Goal: Check status: Check status

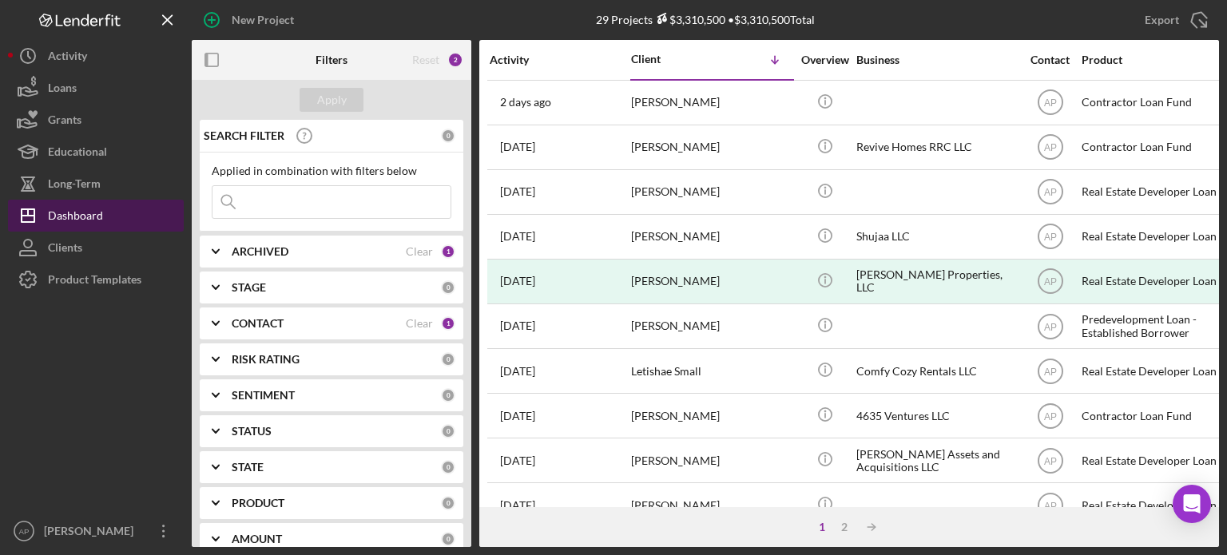
click at [59, 213] on div "Dashboard" at bounding box center [75, 218] width 55 height 36
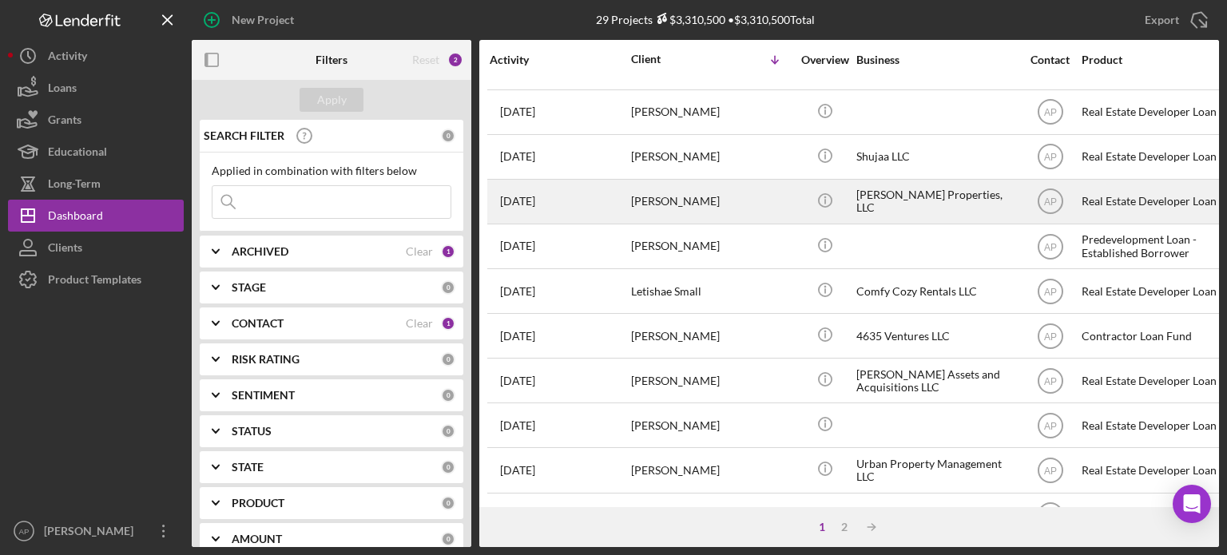
scroll to position [80, 0]
click at [863, 204] on div "[PERSON_NAME] Properties, LLC" at bounding box center [936, 202] width 160 height 42
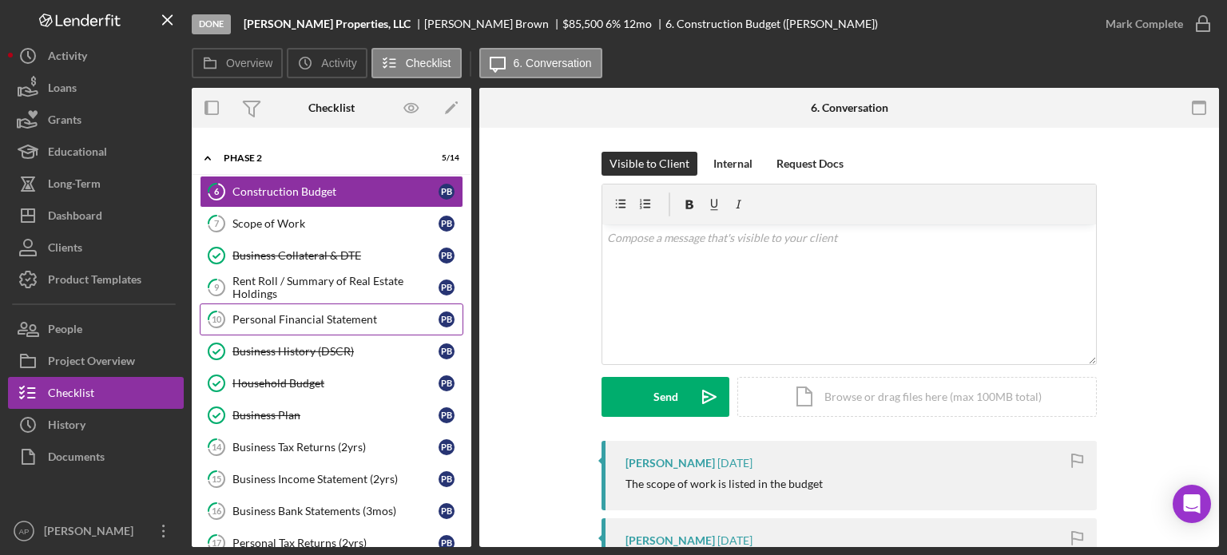
scroll to position [80, 0]
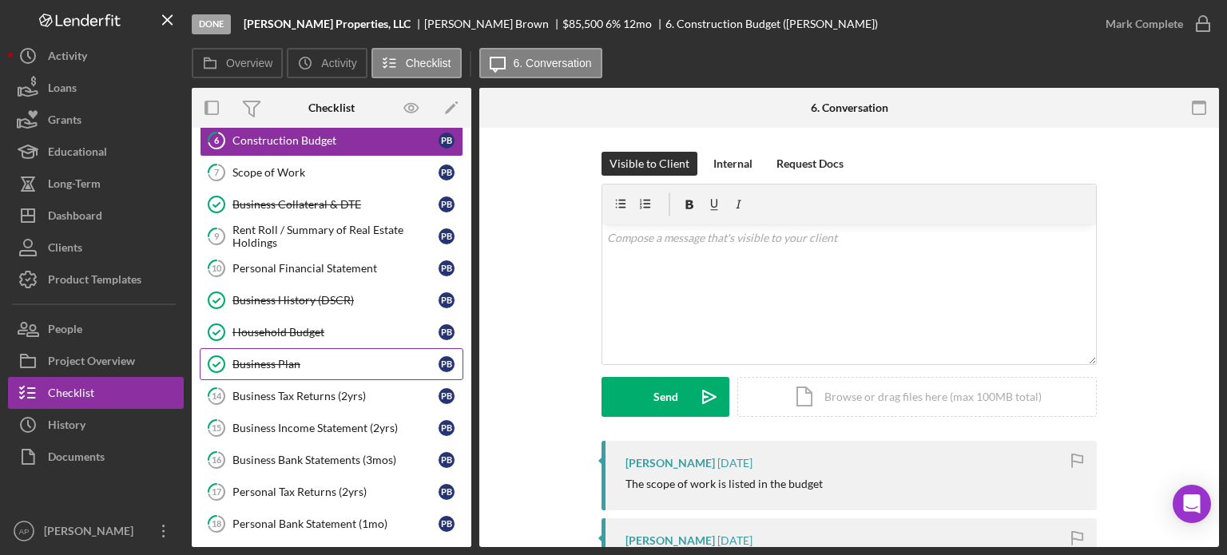
click at [321, 370] on link "Business Plan Business Plan P B" at bounding box center [332, 364] width 264 height 32
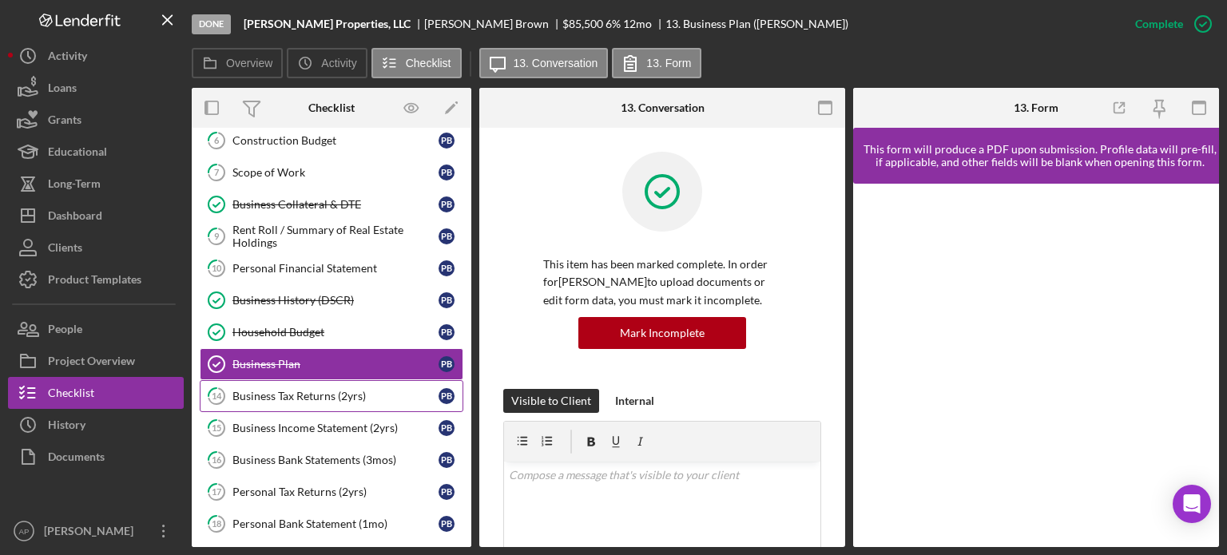
click at [308, 386] on link "14 Business Tax Returns (2yrs) P B" at bounding box center [332, 396] width 264 height 32
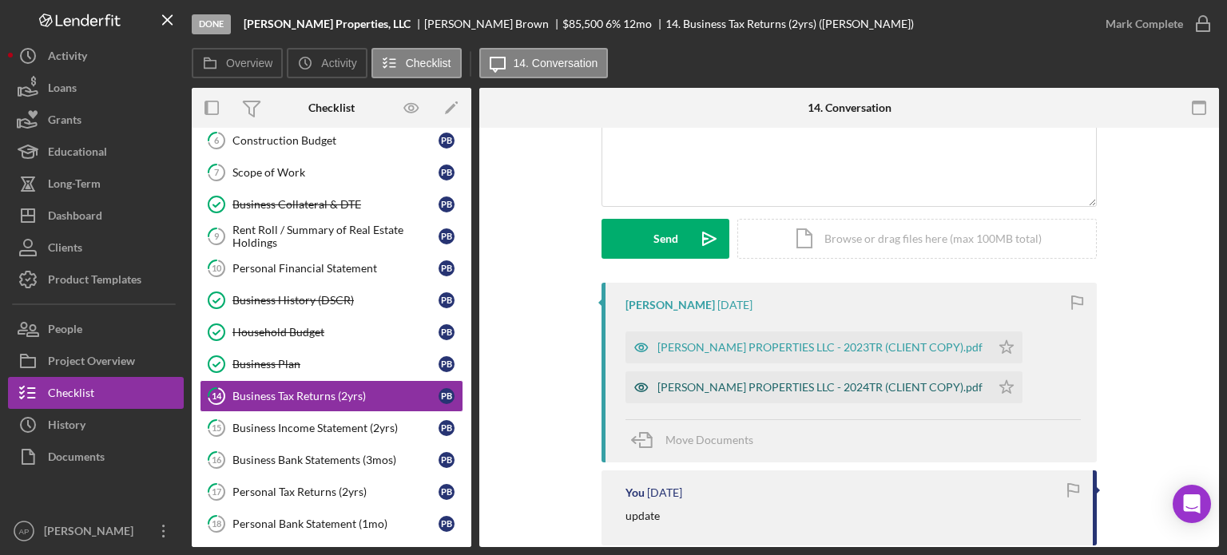
scroll to position [160, 0]
click at [797, 386] on div "[PERSON_NAME] PROPERTIES LLC - 2024TR (CLIENT COPY).pdf" at bounding box center [819, 385] width 325 height 13
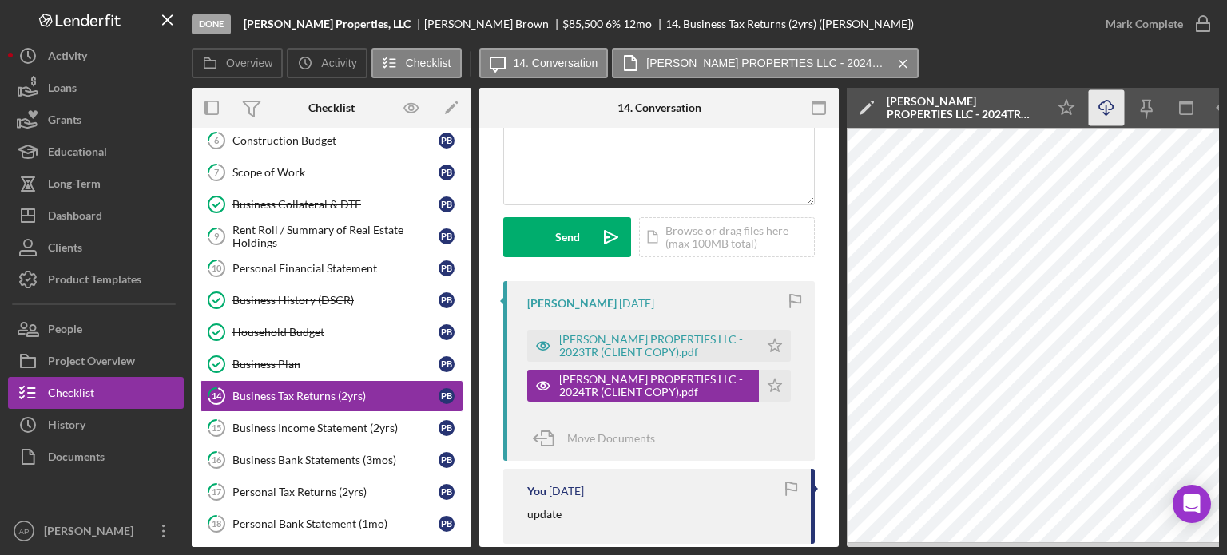
click at [1096, 107] on icon "Icon/Download" at bounding box center [1107, 108] width 36 height 36
click at [300, 429] on div "Business Income Statement (2yrs)" at bounding box center [335, 428] width 206 height 13
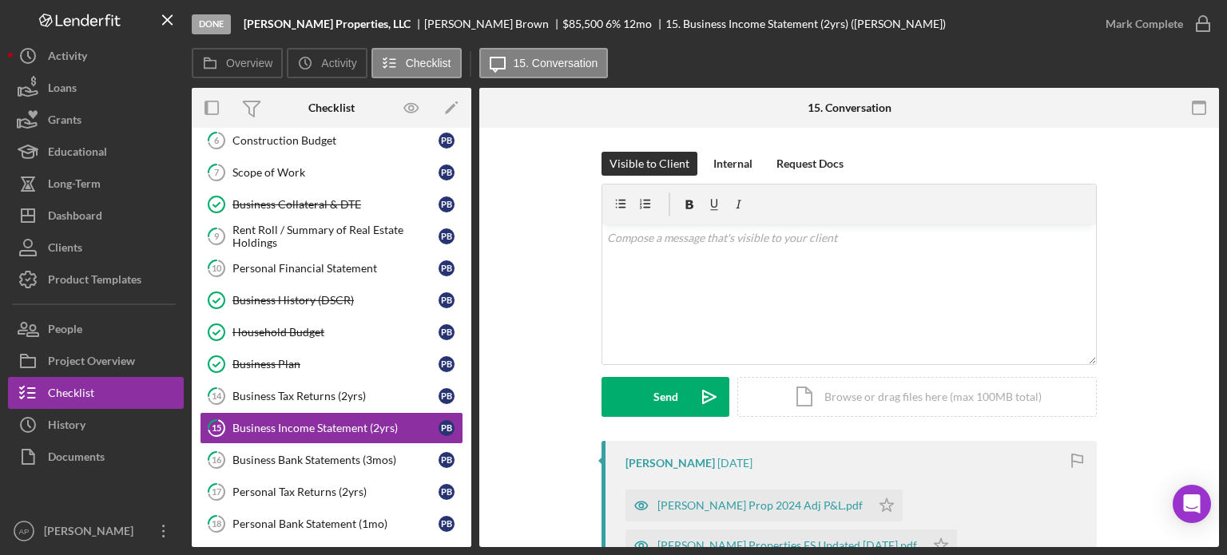
scroll to position [160, 0]
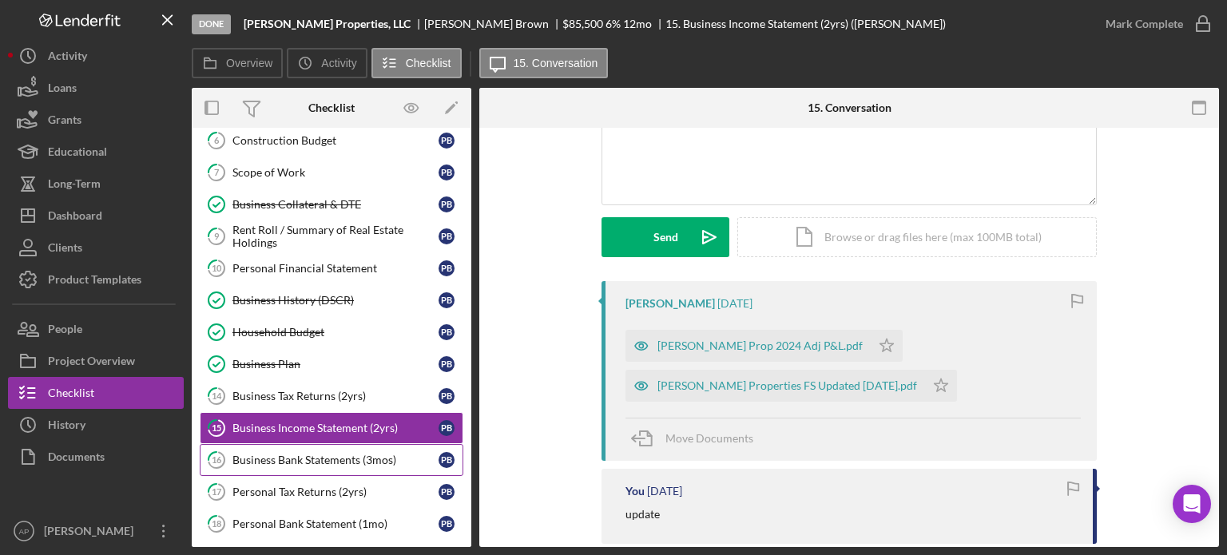
click at [371, 460] on div "Business Bank Statements (3mos)" at bounding box center [335, 460] width 206 height 13
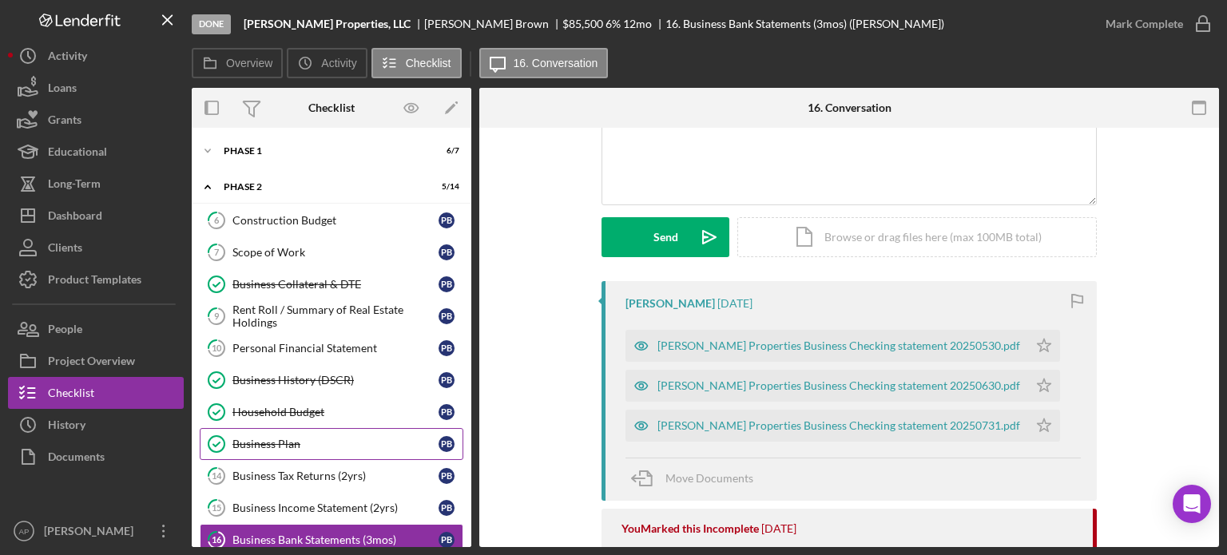
click at [263, 444] on div "Business Plan" at bounding box center [335, 444] width 206 height 13
